Goal: Task Accomplishment & Management: Manage account settings

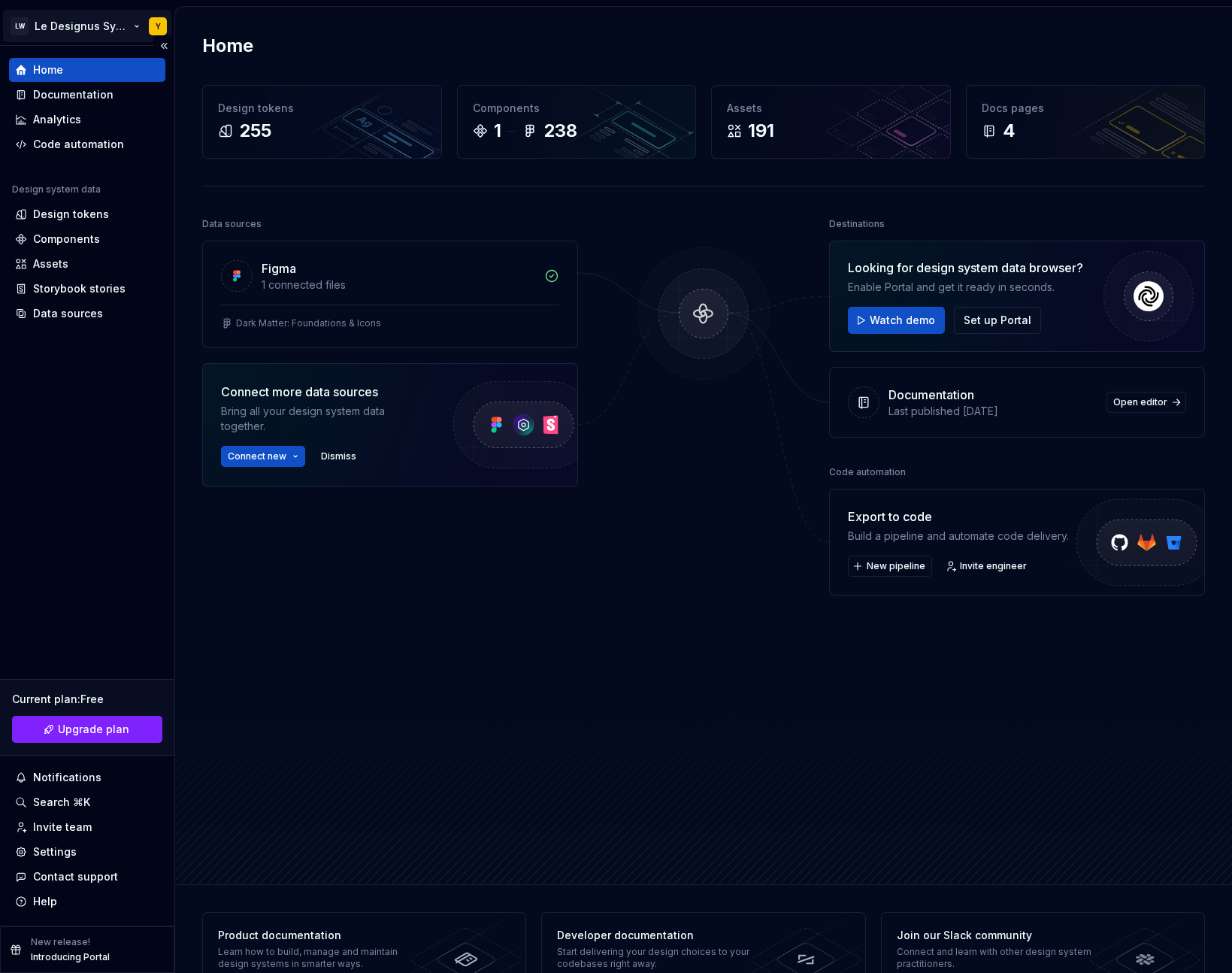
click at [87, 34] on html "LW Le Designus Systemus Y Home Documentation Analytics Code automation Design s…" at bounding box center [616, 486] width 1232 height 973
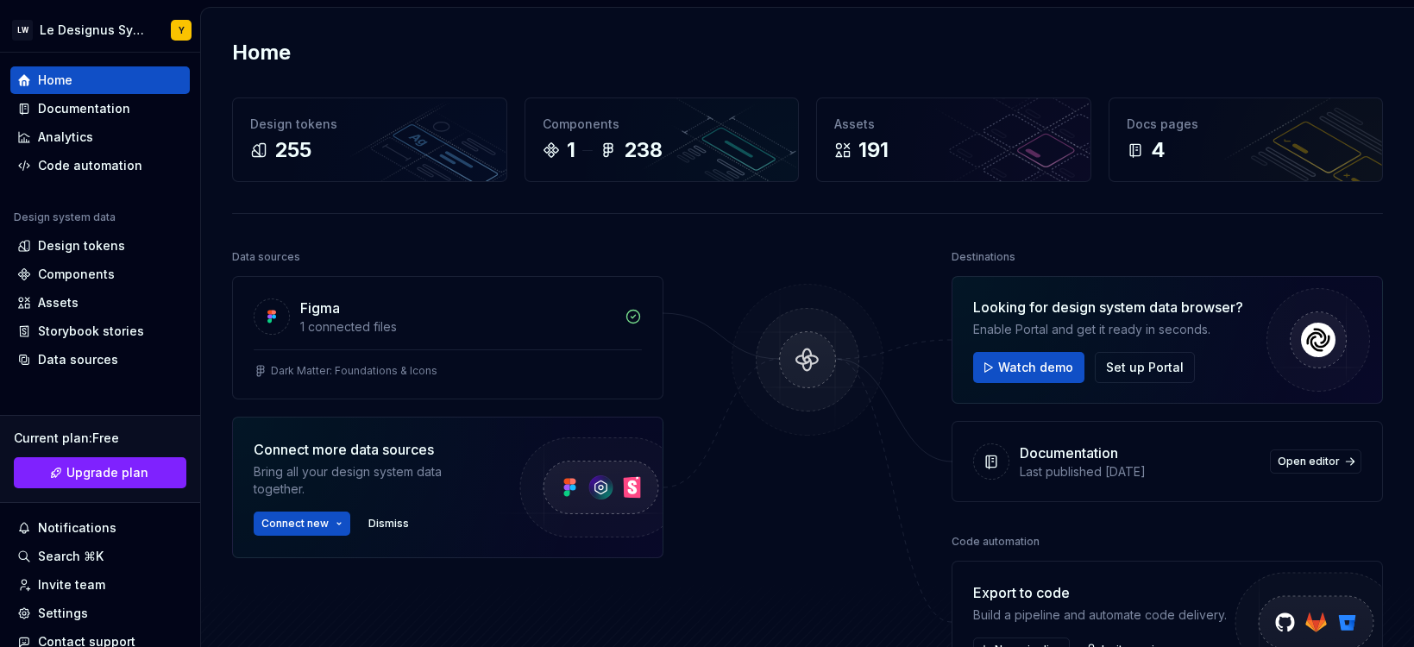
click at [100, 582] on html "LW Le Designus Systemus Y Home Documentation Analytics Code automation Design s…" at bounding box center [707, 323] width 1414 height 647
click at [91, 582] on div "Invite team" at bounding box center [71, 584] width 67 height 17
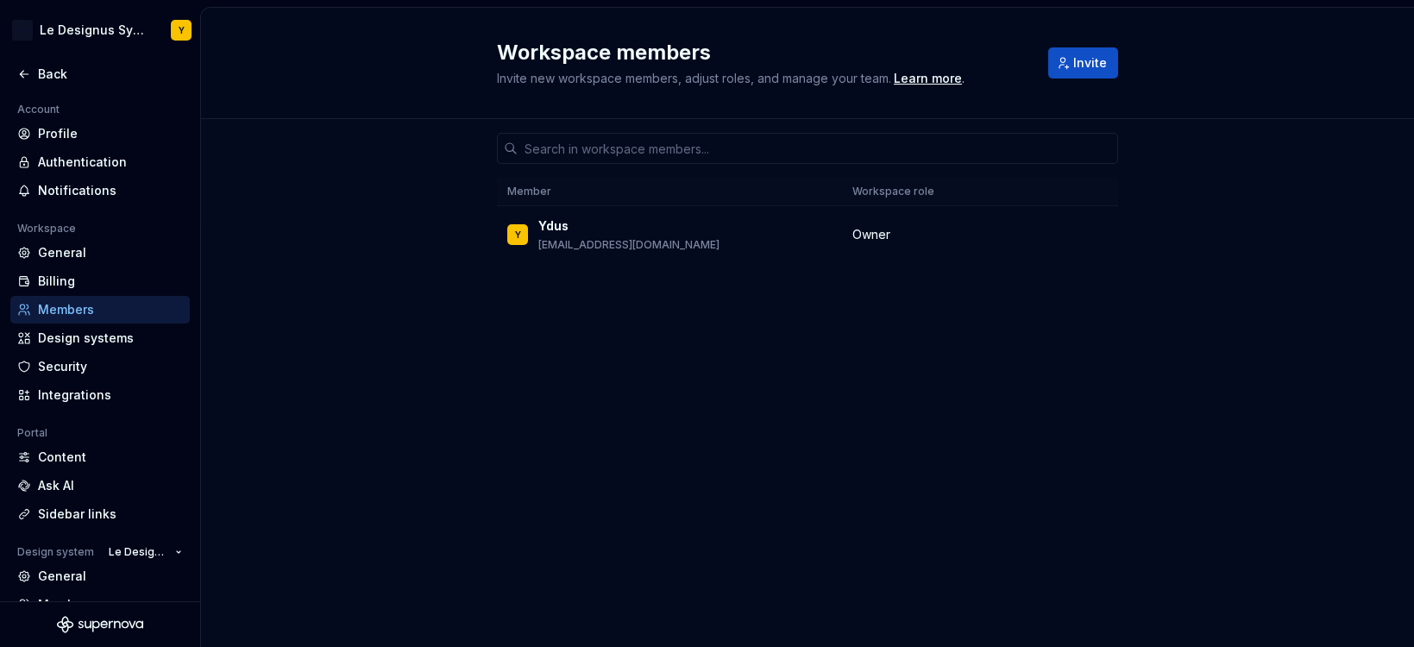
click at [590, 375] on div "Member Workspace role Y Ydus ydus@supernova.io Owner" at bounding box center [807, 350] width 621 height 462
click at [91, 288] on div "Billing" at bounding box center [110, 281] width 145 height 17
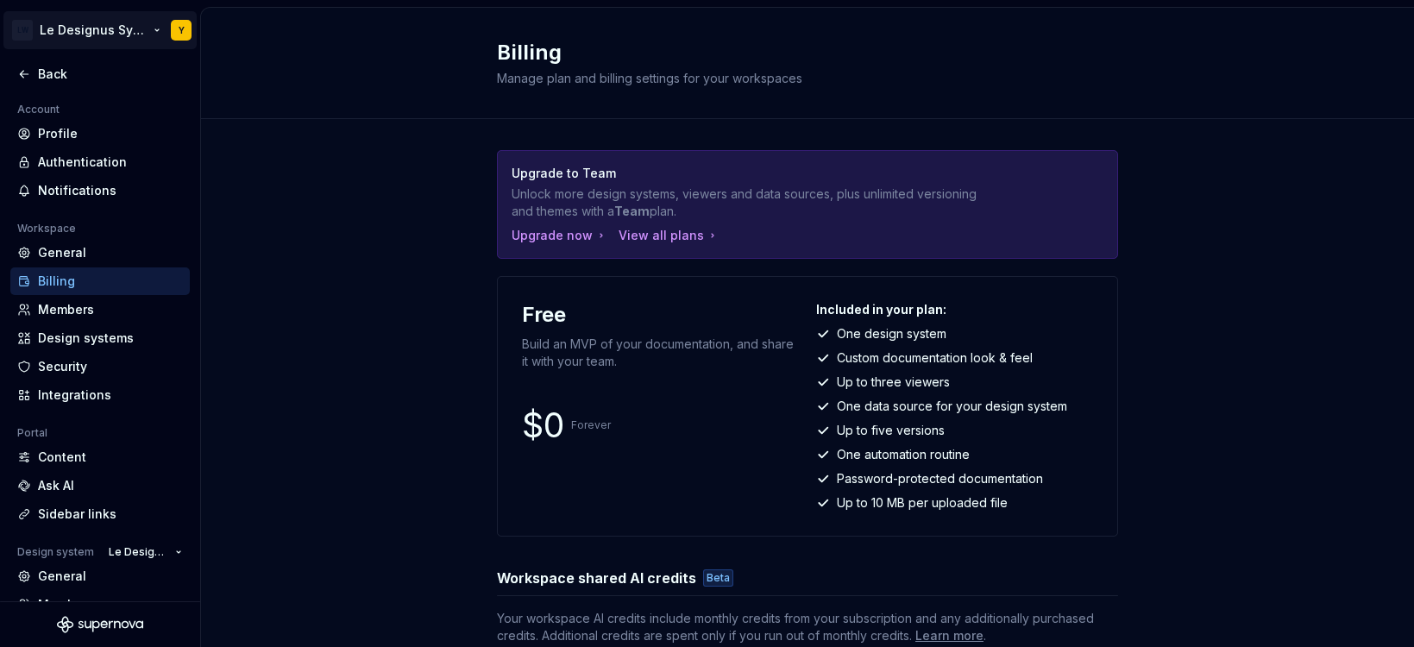
click at [116, 36] on html "LW Le Designus Systemus Y Back Account Profile Authentication Notifications Wor…" at bounding box center [707, 323] width 1414 height 647
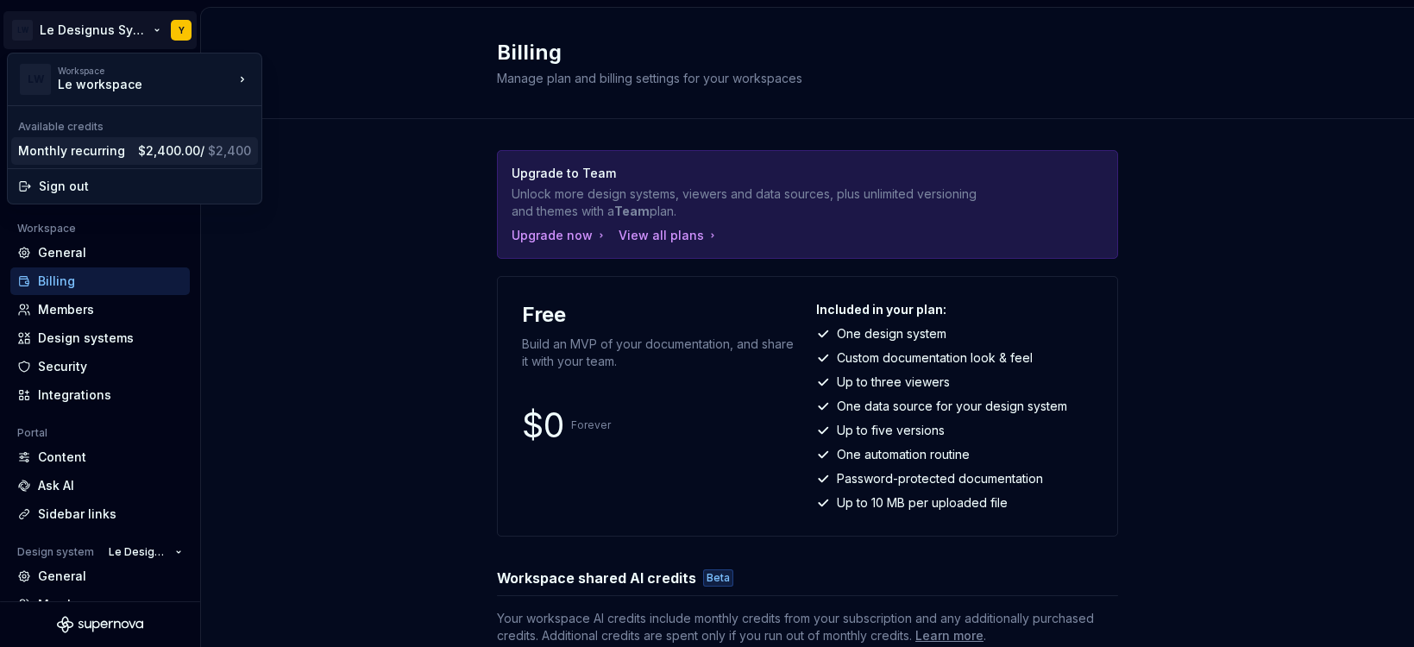
click at [134, 148] on div "Monthly recurring $2,400.00 / $2,400" at bounding box center [134, 151] width 247 height 28
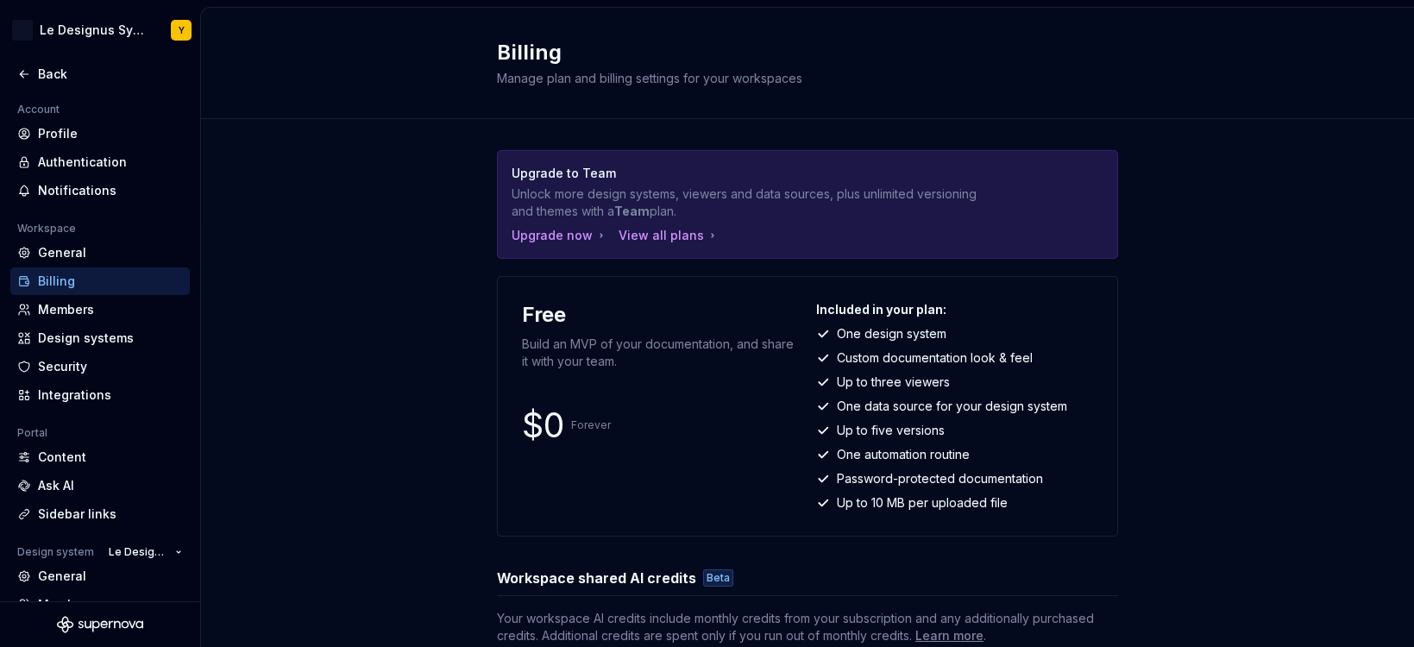
click at [378, 451] on div "Upgrade to Team Unlock more design systems, viewers and data sources, plus unli…" at bounding box center [807, 463] width 1213 height 689
